Goal: Transaction & Acquisition: Purchase product/service

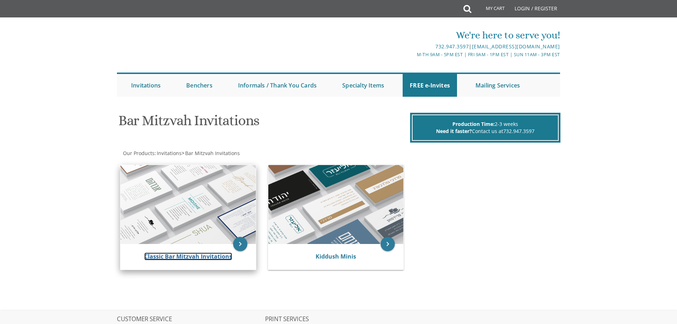
click at [209, 256] on link "Classic Bar Mitzvah Invitations" at bounding box center [188, 256] width 88 height 8
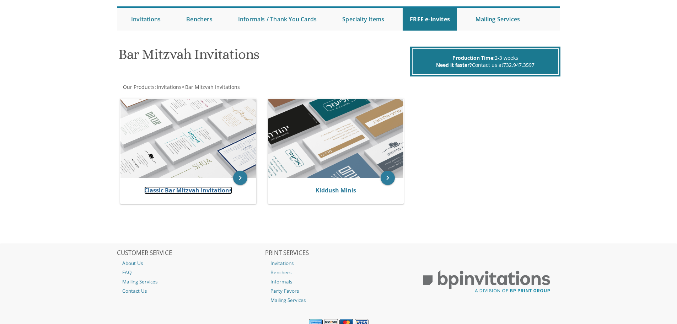
scroll to position [71, 0]
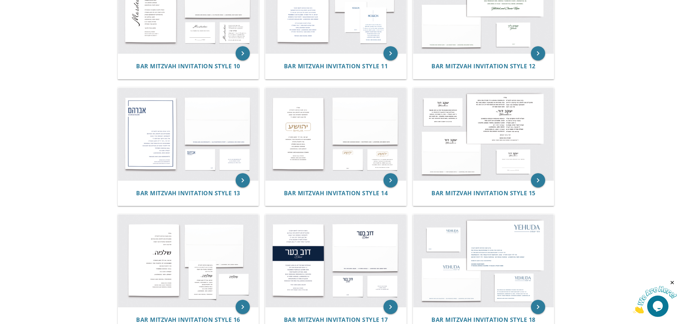
scroll to position [604, 0]
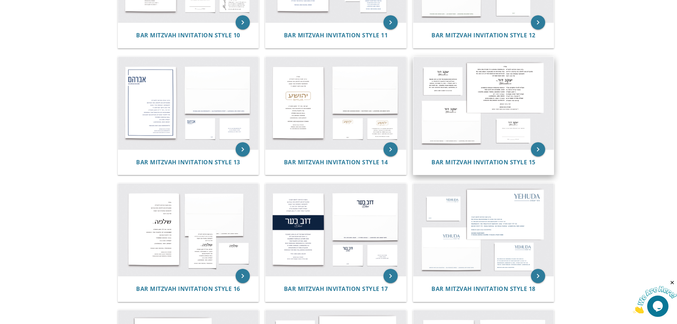
click at [509, 111] on img at bounding box center [483, 103] width 141 height 92
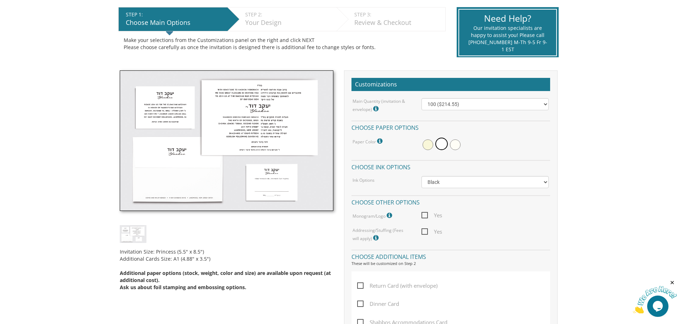
scroll to position [178, 0]
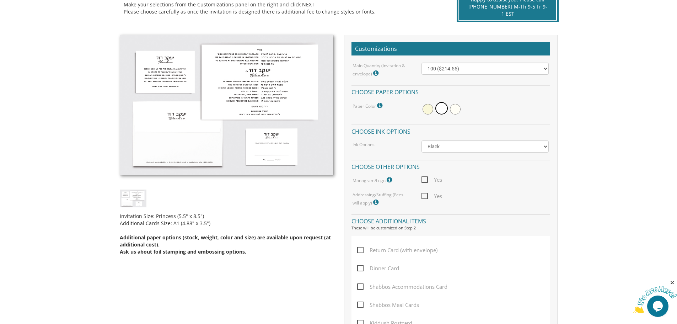
click at [361, 267] on span "Dinner Card" at bounding box center [378, 268] width 42 height 9
click at [361, 267] on input "Dinner Card" at bounding box center [359, 267] width 5 height 5
checkbox input "true"
click at [470, 69] on select "100 ($214.55) 200 ($254.60) 300 ($294.25) 400 ($333.55) 500 ($373.90) 600 ($413…" at bounding box center [484, 69] width 127 height 12
select select "300"
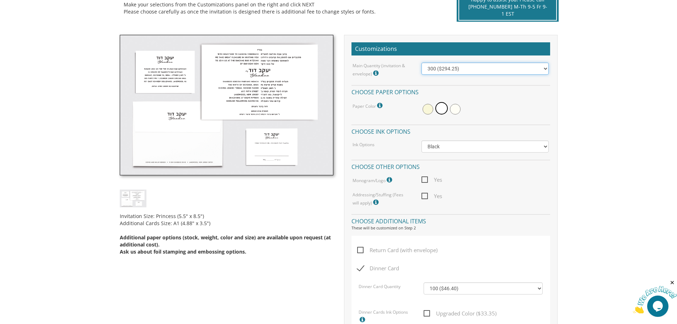
click at [421, 63] on select "100 ($214.55) 200 ($254.60) 300 ($294.25) 400 ($333.55) 500 ($373.90) 600 ($413…" at bounding box center [484, 69] width 127 height 12
click at [454, 289] on select "100 ($46.40) 200 ($55.20) 300 ($61.85) 400 ($70.60) 500 ($77.20) 600 ($85.95) 7…" at bounding box center [482, 288] width 119 height 12
click at [572, 105] on body "My Cart {{shoppingcart.totalQuantityDisplay}} Total: {{shoppingcart.subtotal}} …" at bounding box center [338, 323] width 677 height 1003
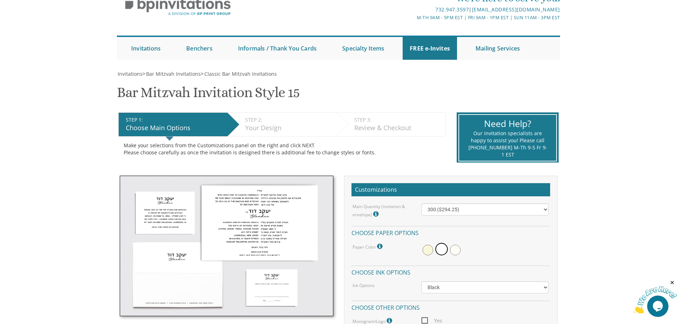
scroll to position [0, 0]
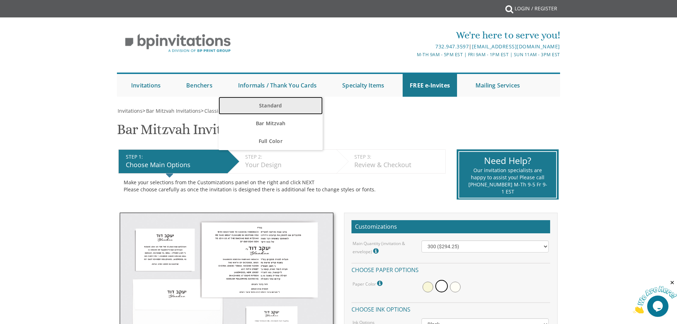
click at [275, 102] on link "Standard" at bounding box center [270, 106] width 104 height 18
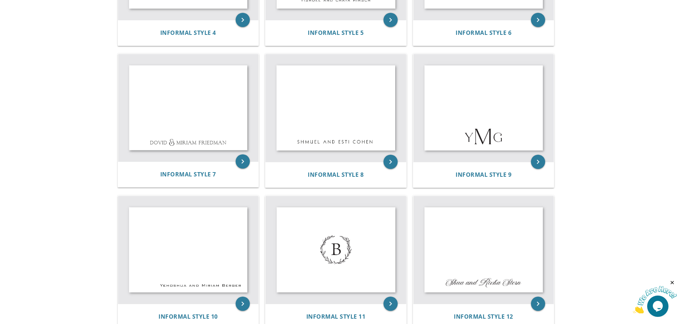
scroll to position [426, 0]
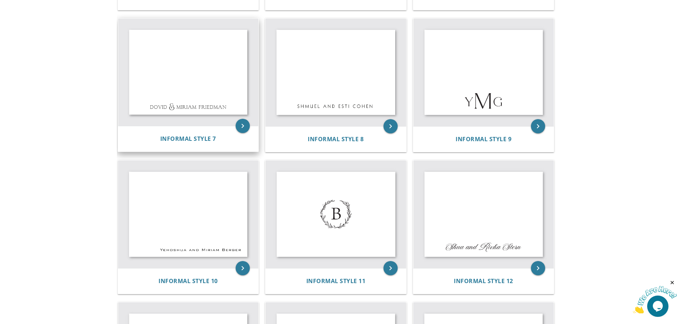
click at [181, 73] on img at bounding box center [188, 71] width 141 height 107
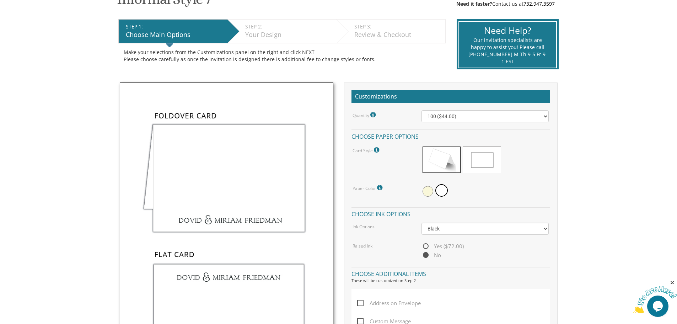
scroll to position [142, 0]
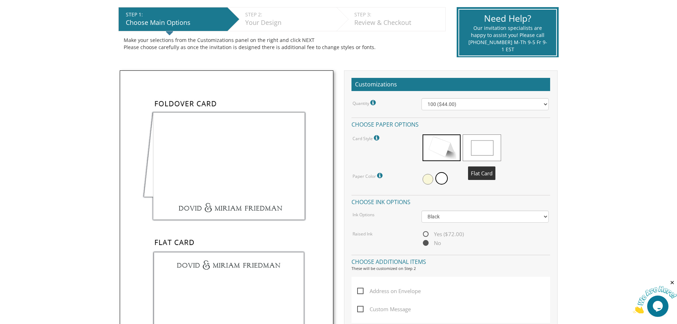
click at [481, 148] on span at bounding box center [482, 147] width 38 height 27
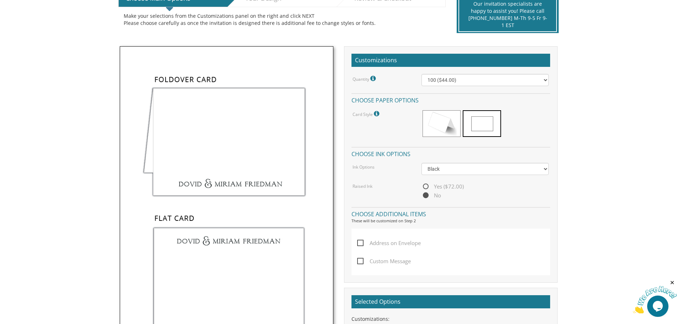
scroll to position [178, 0]
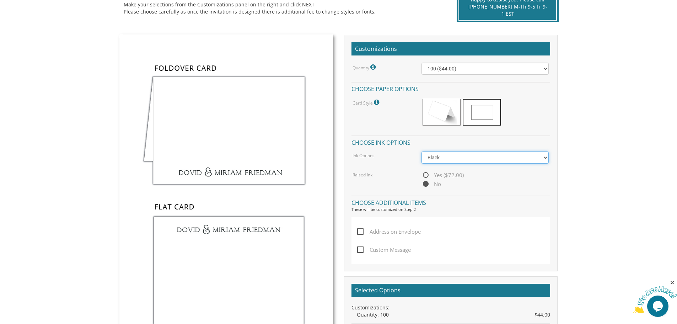
click at [445, 161] on select "Black Colored Ink ($32.00)" at bounding box center [484, 157] width 127 height 12
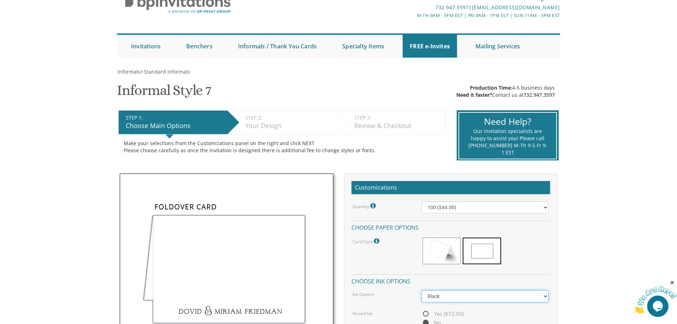
scroll to position [0, 0]
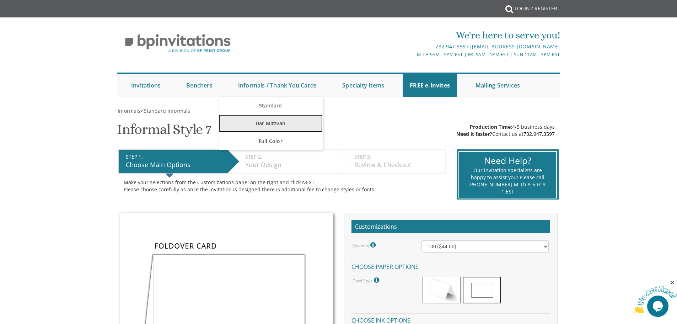
click at [274, 121] on link "Bar Mitzvah" at bounding box center [270, 123] width 104 height 18
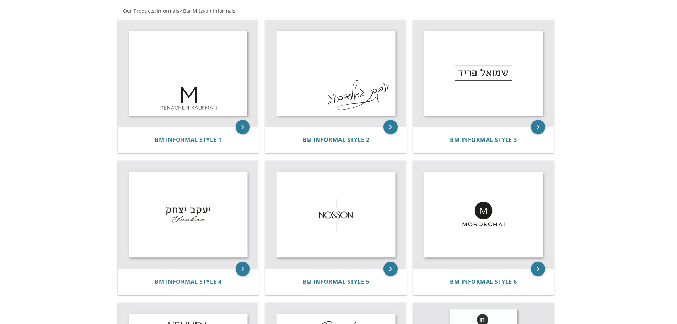
scroll to position [178, 0]
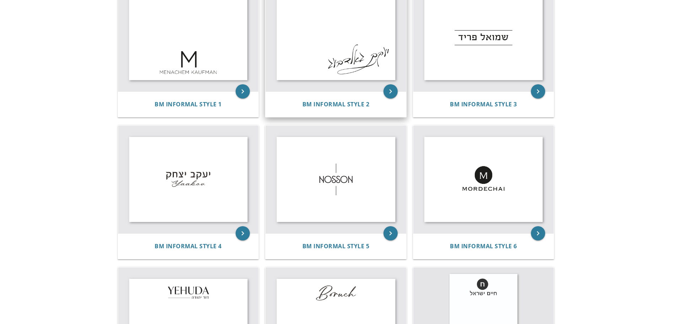
click at [342, 73] on img at bounding box center [335, 38] width 141 height 108
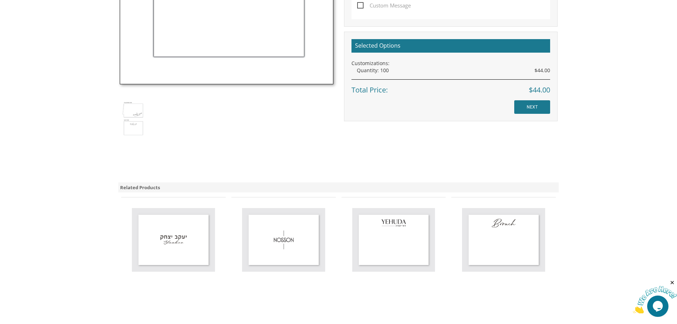
scroll to position [462, 0]
